Goal: Navigation & Orientation: Find specific page/section

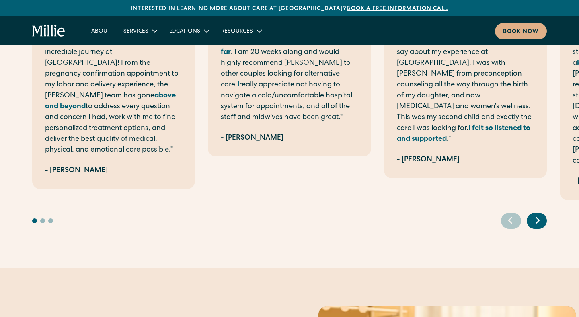
scroll to position [1658, 0]
click at [539, 196] on div ""Five stars are too few to describe my incredible journey at Millie! From the p…" at bounding box center [289, 118] width 579 height 300
click at [539, 214] on icon "Next slide" at bounding box center [537, 220] width 12 height 12
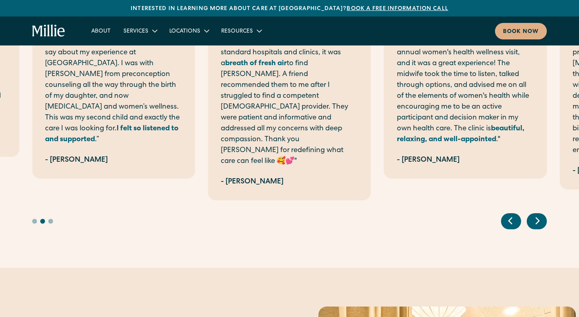
click at [541, 214] on icon "Next slide" at bounding box center [537, 220] width 12 height 12
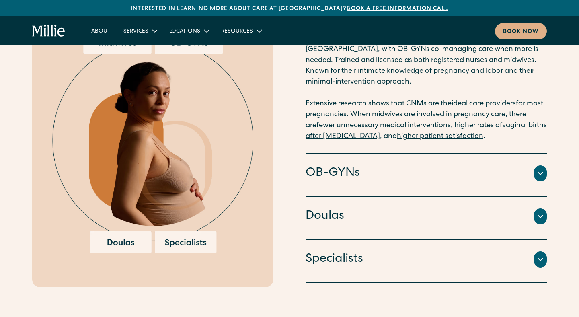
scroll to position [899, 0]
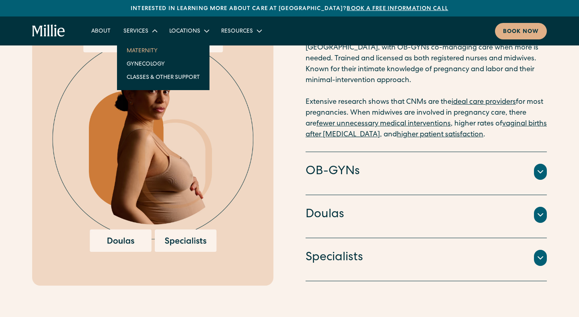
click at [142, 51] on link "Maternity" at bounding box center [163, 50] width 86 height 13
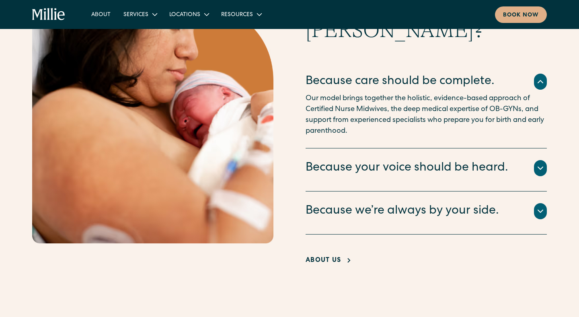
scroll to position [1450, 0]
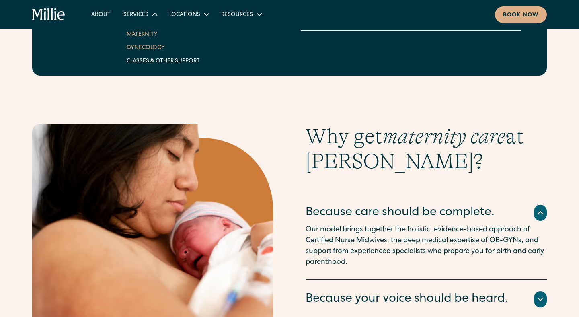
click at [144, 50] on link "Gynecology" at bounding box center [163, 47] width 86 height 13
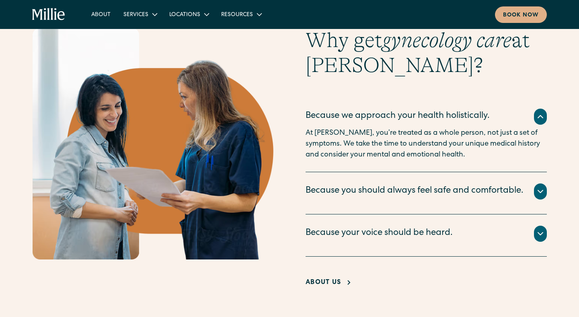
scroll to position [713, 0]
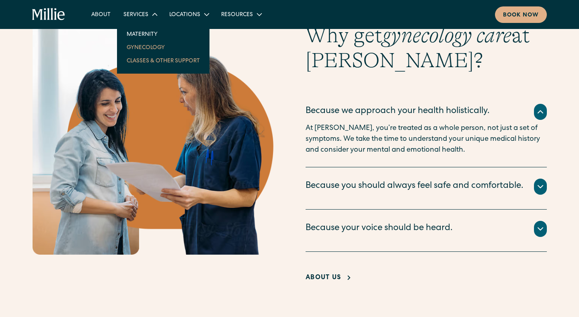
click at [139, 63] on link "Classes & Other Support" at bounding box center [163, 60] width 86 height 13
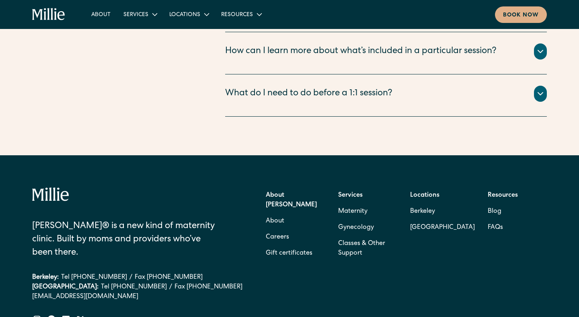
scroll to position [1095, 0]
